Goal: Navigation & Orientation: Find specific page/section

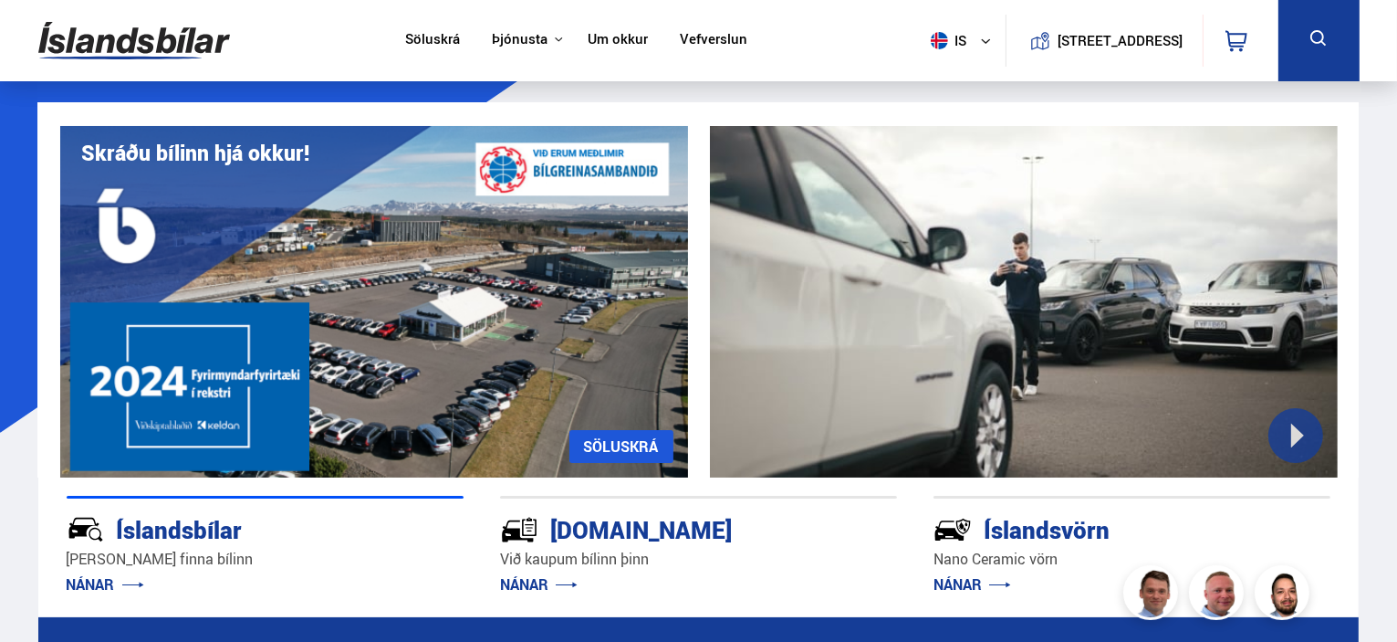
click at [425, 32] on link "Söluskrá" at bounding box center [432, 40] width 55 height 19
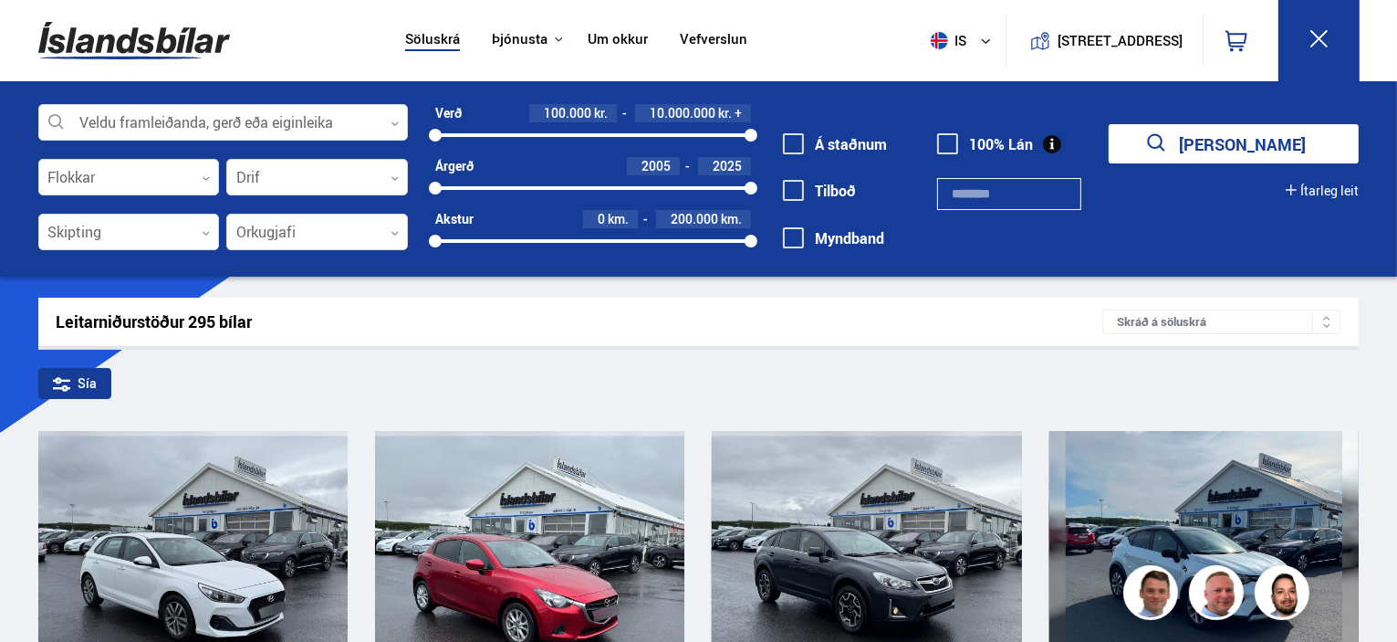
click at [145, 39] on img at bounding box center [134, 40] width 192 height 59
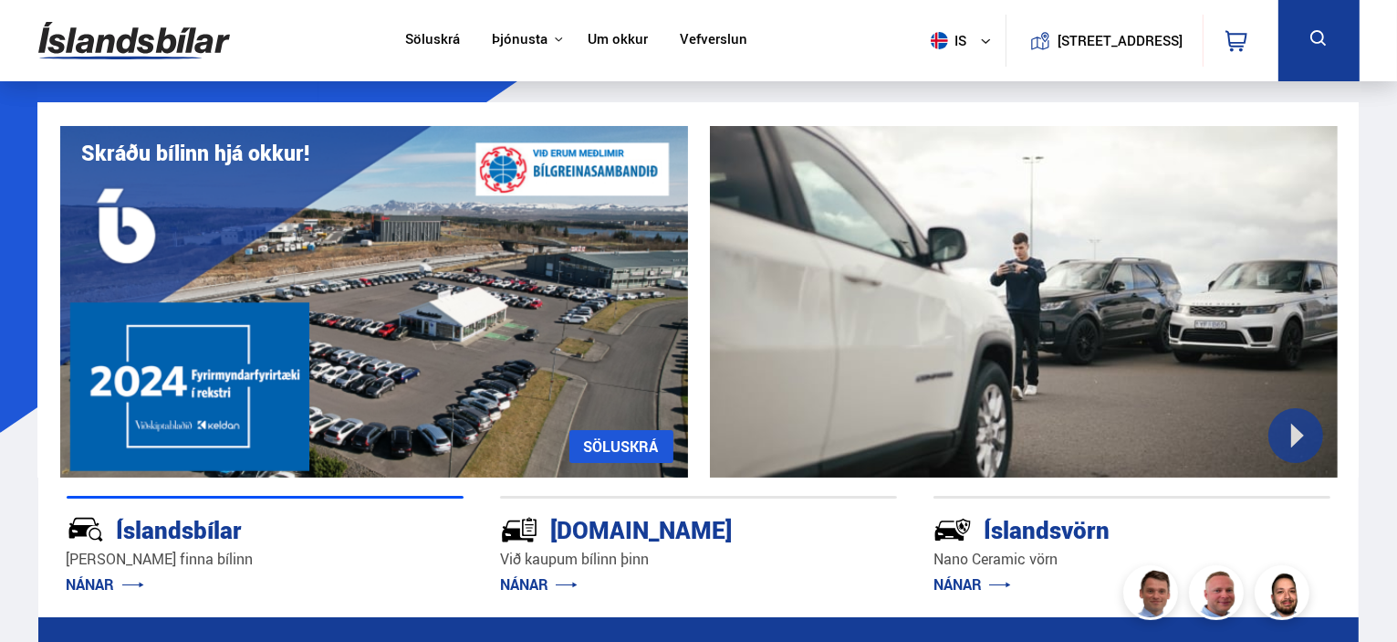
click at [624, 34] on link "Um okkur" at bounding box center [618, 40] width 60 height 19
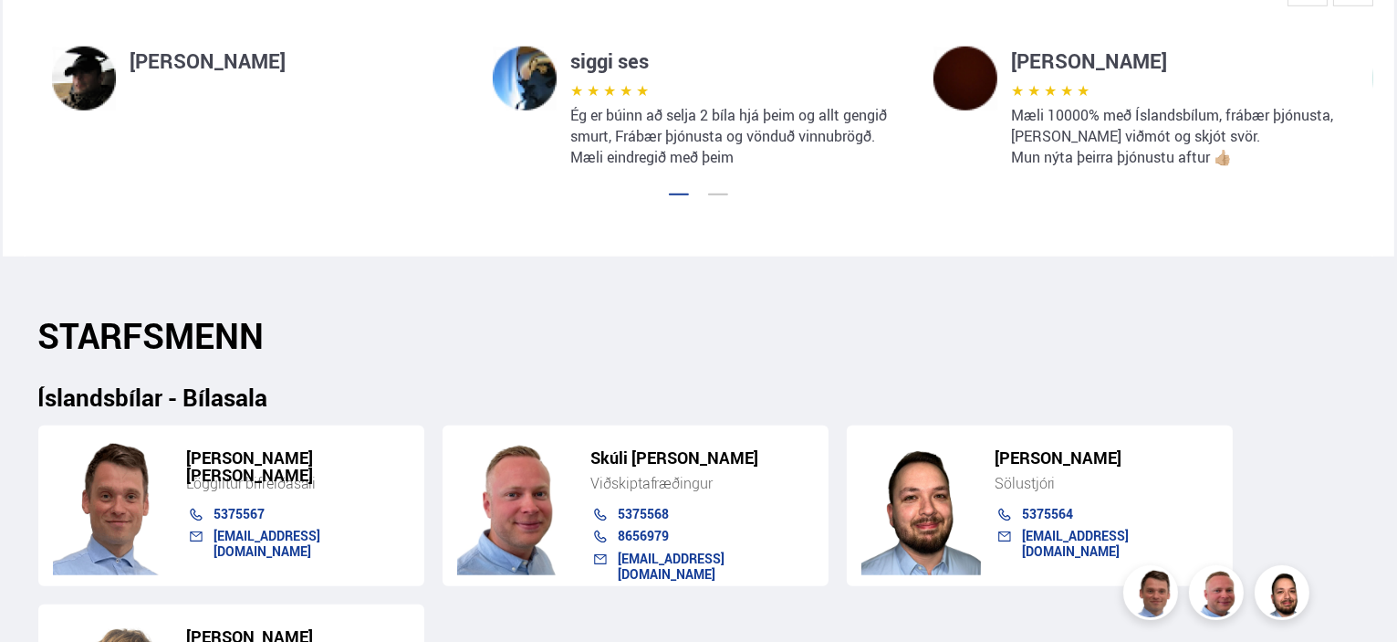
scroll to position [1460, 0]
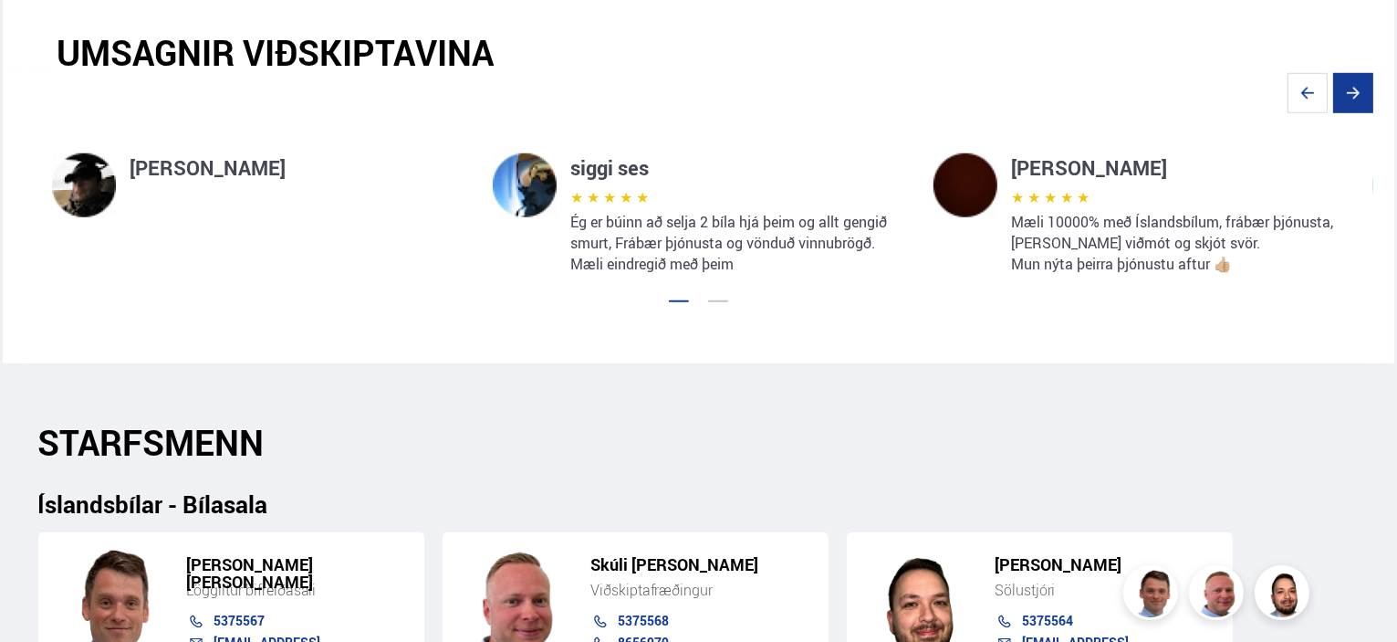
click at [1363, 96] on icon "Next slide" at bounding box center [1353, 93] width 40 height 40
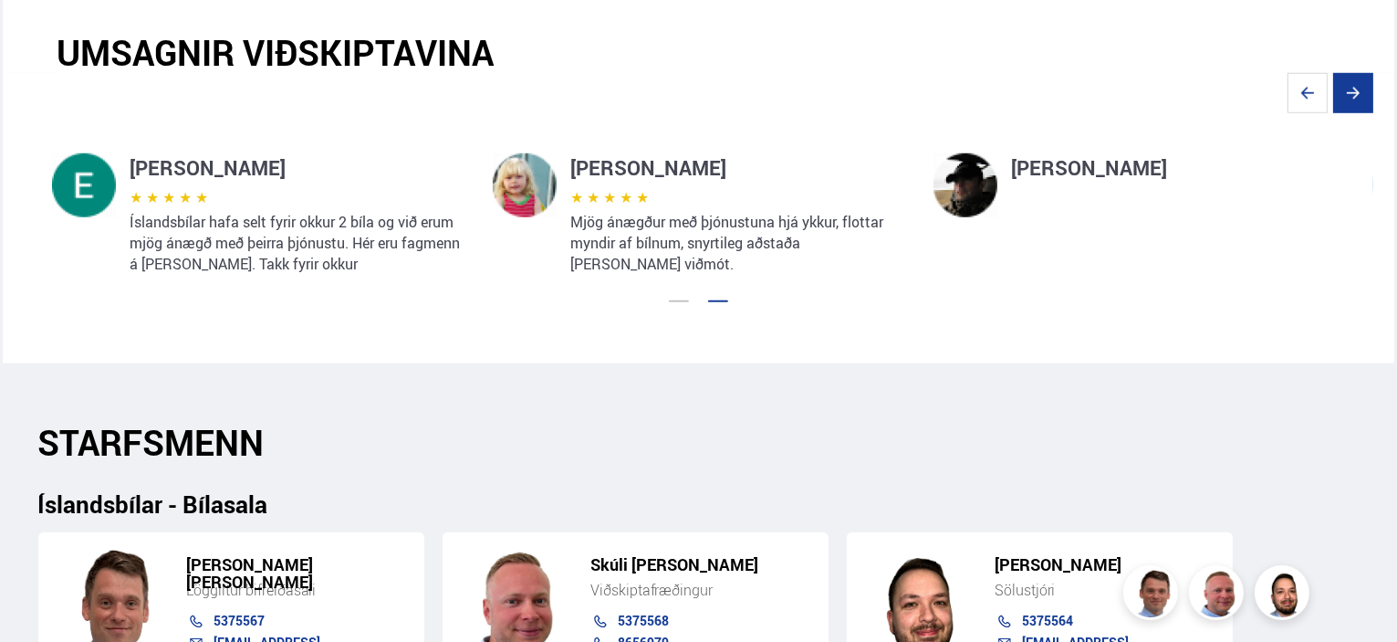
click at [1363, 96] on icon "Next slide" at bounding box center [1353, 93] width 40 height 40
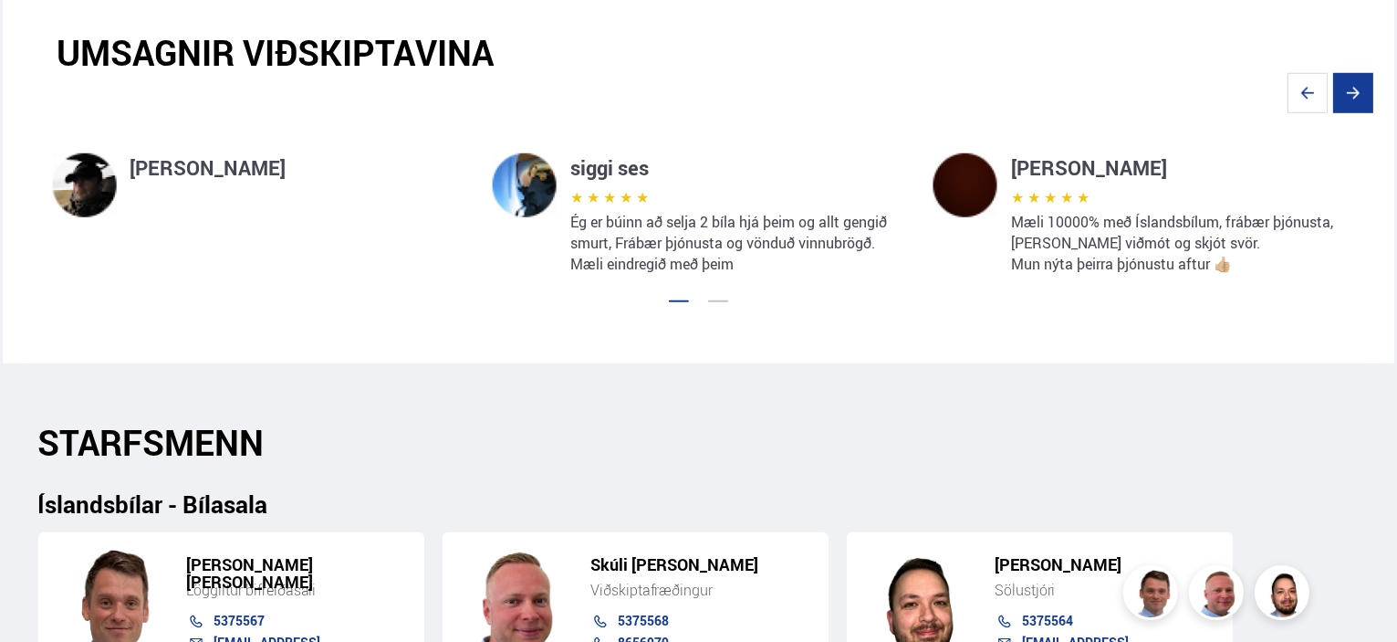
click at [1363, 96] on icon "Next slide" at bounding box center [1353, 93] width 40 height 40
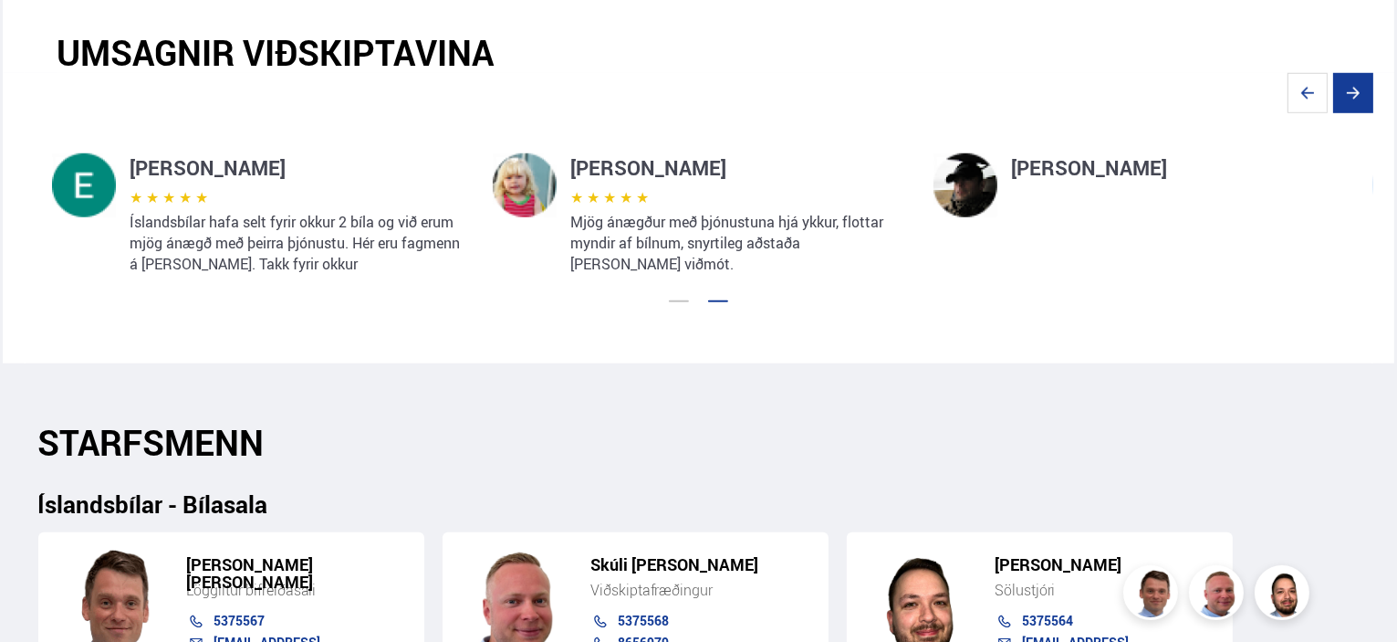
click at [1363, 96] on icon "Next slide" at bounding box center [1353, 93] width 40 height 40
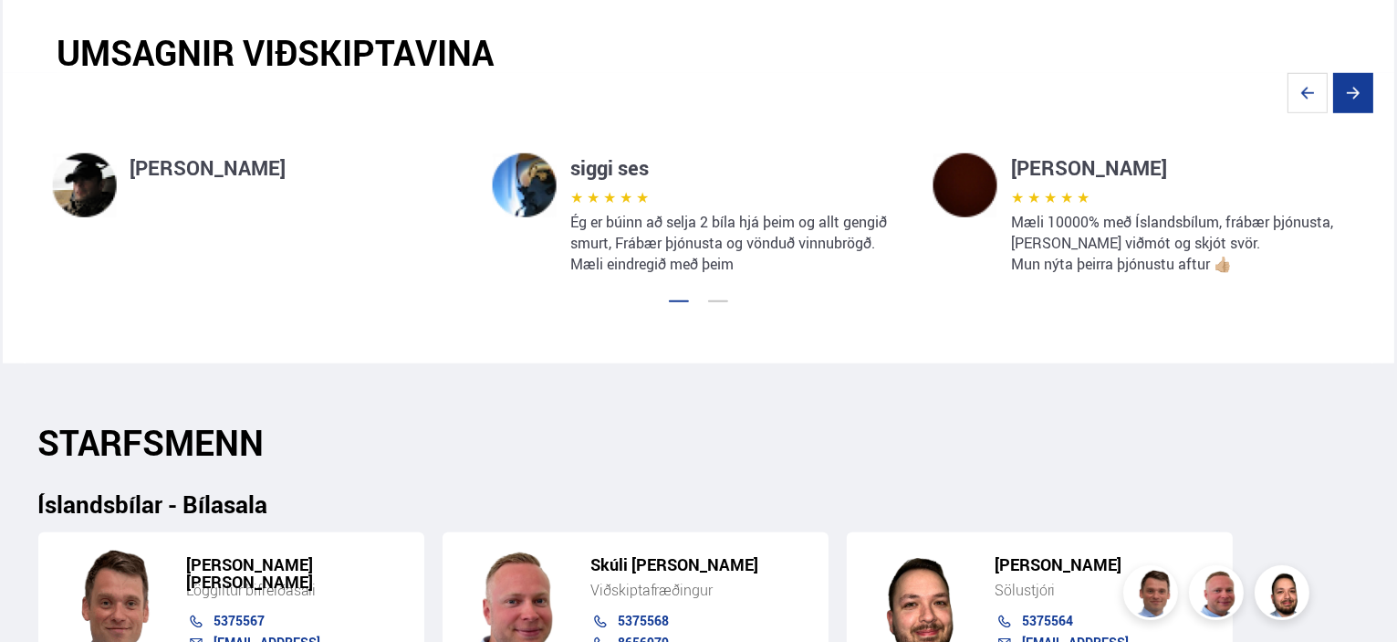
click at [1363, 96] on icon "Next slide" at bounding box center [1353, 93] width 40 height 40
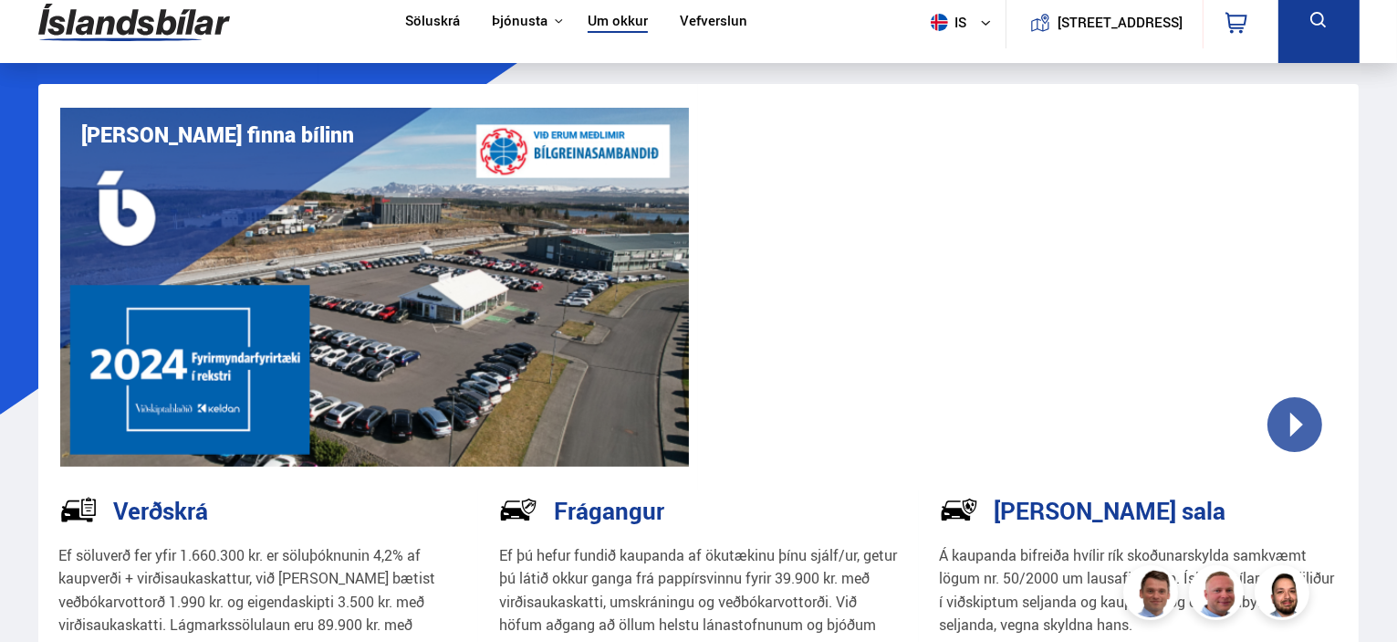
scroll to position [0, 0]
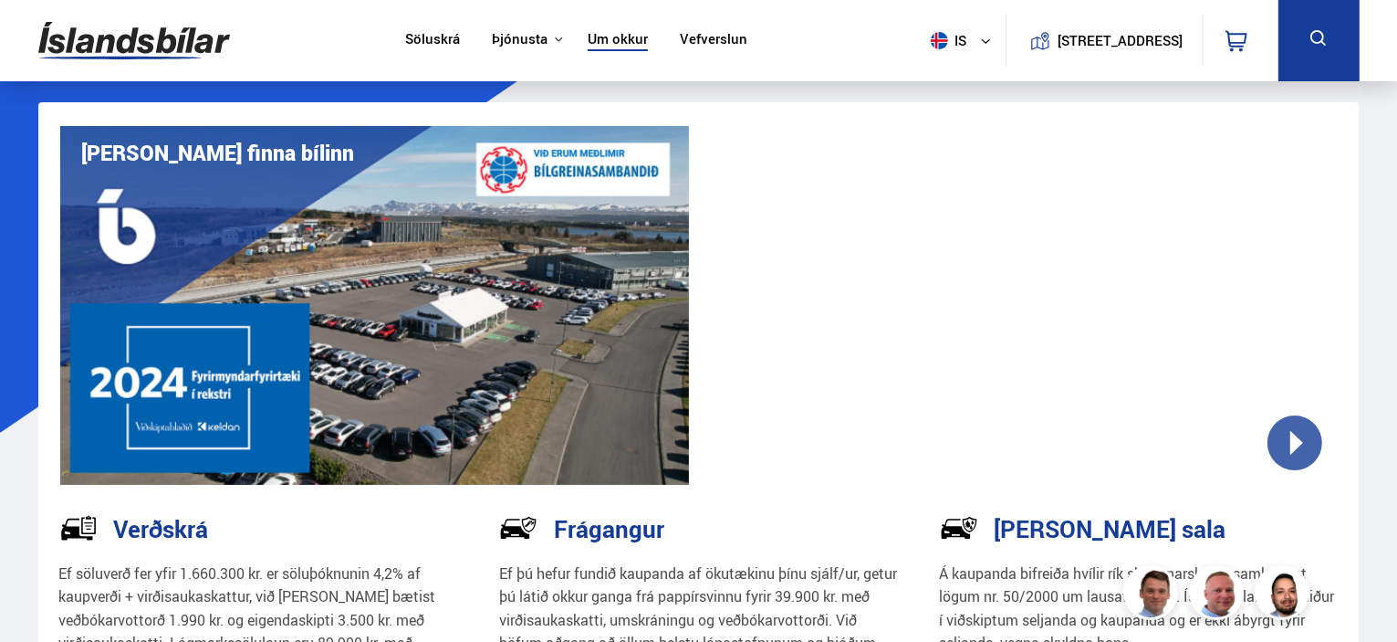
click at [714, 43] on link "Vefverslun" at bounding box center [714, 40] width 68 height 19
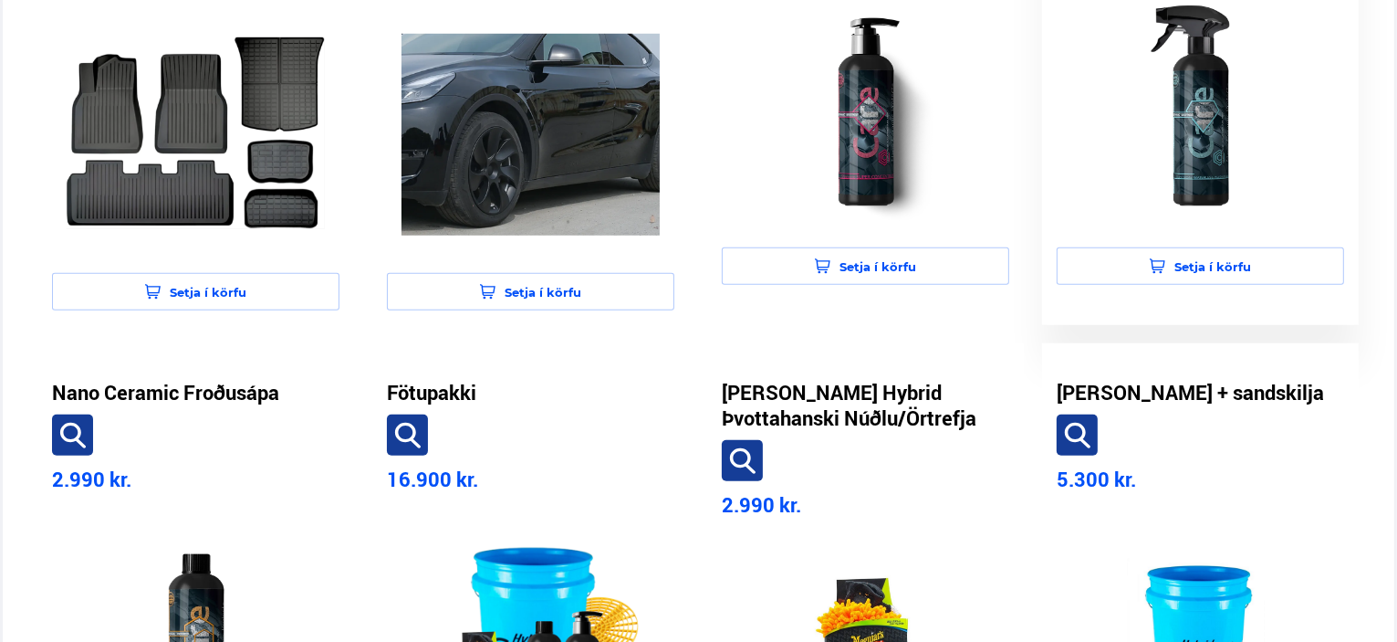
scroll to position [1186, 0]
